Goal: Register for event/course

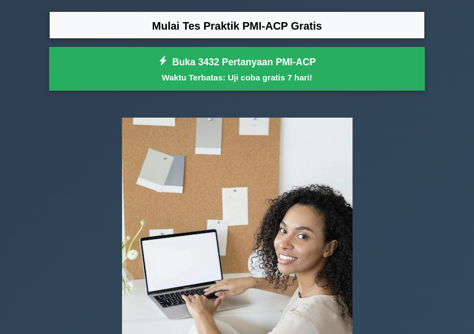
scroll to position [111, 0]
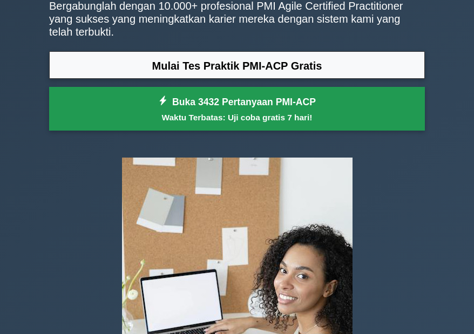
click at [326, 119] on div "Mulai Tes Praktik PMI-ACP Gratis Buka 3432 Pertanyaan PMI-ACP Waktu Terbatas: U…" at bounding box center [237, 93] width 376 height 85
click at [339, 95] on link "Buka 3432 Pertanyaan PMI-ACP Waktu Terbatas: Uji coba gratis 7 hari!" at bounding box center [237, 109] width 376 height 44
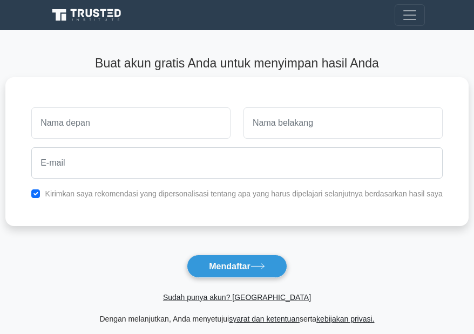
click at [150, 126] on input "text" at bounding box center [130, 122] width 199 height 31
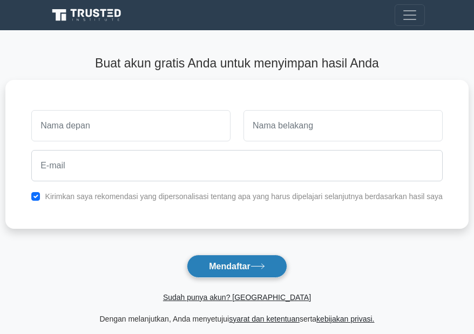
click at [226, 278] on button "Mendaftar" at bounding box center [237, 266] width 100 height 23
click at [271, 265] on button "Mendaftar" at bounding box center [237, 266] width 100 height 23
